Goal: Navigation & Orientation: Find specific page/section

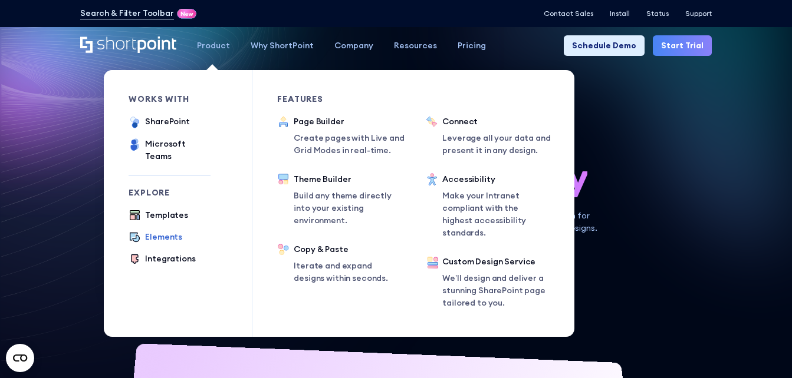
click at [173, 231] on div "Elements" at bounding box center [163, 237] width 37 height 12
